Goal: Transaction & Acquisition: Purchase product/service

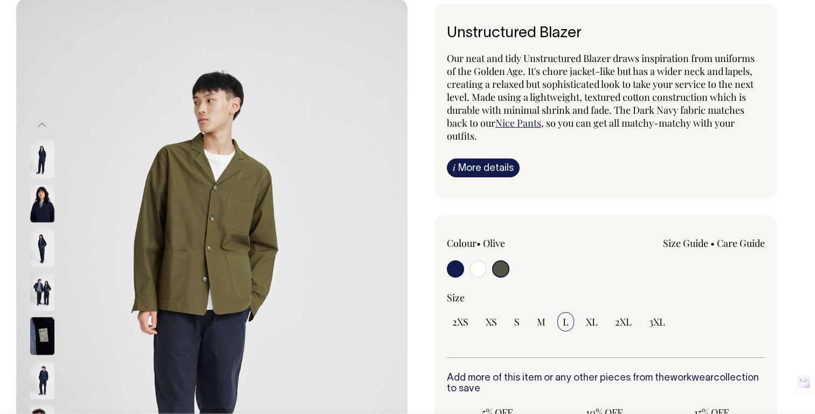
scroll to position [73, 0]
click at [652, 323] on span "3XL" at bounding box center [657, 321] width 16 height 13
click at [652, 323] on input "3XL" at bounding box center [657, 321] width 27 height 19
radio input "true"
select select "3XL"
